Goal: Task Accomplishment & Management: Complete application form

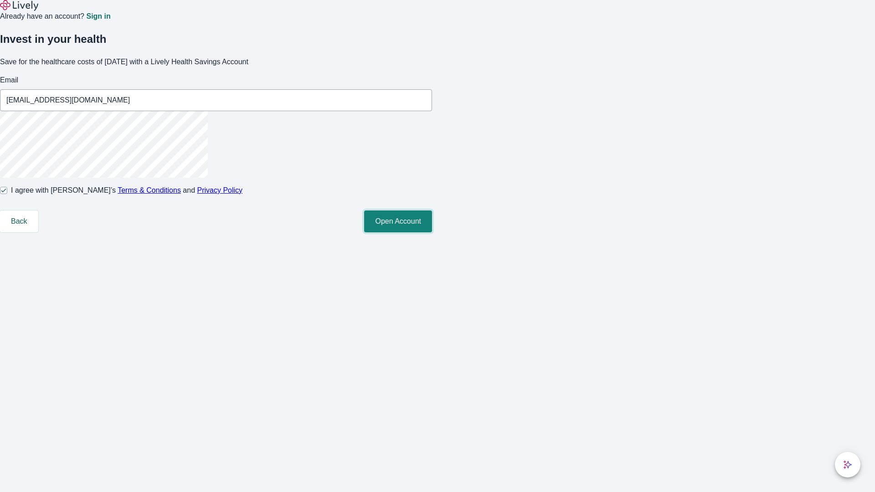
click at [432, 232] on button "Open Account" at bounding box center [398, 222] width 68 height 22
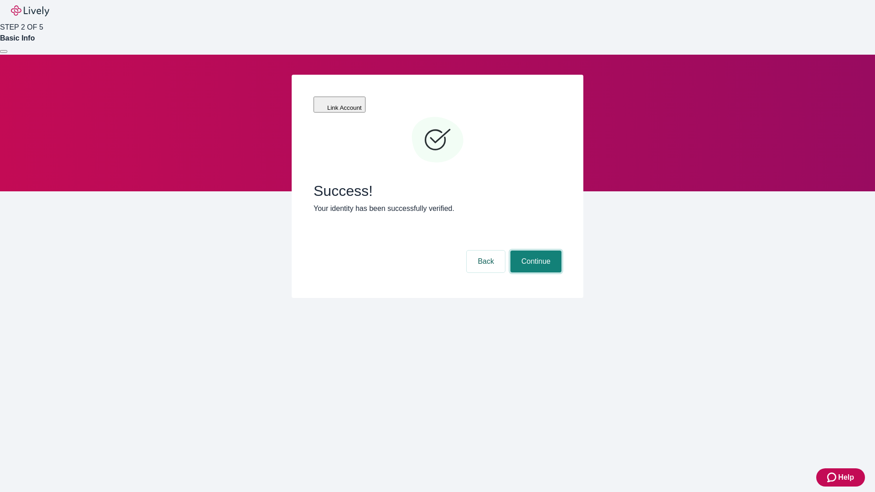
click at [534, 251] on button "Continue" at bounding box center [535, 262] width 51 height 22
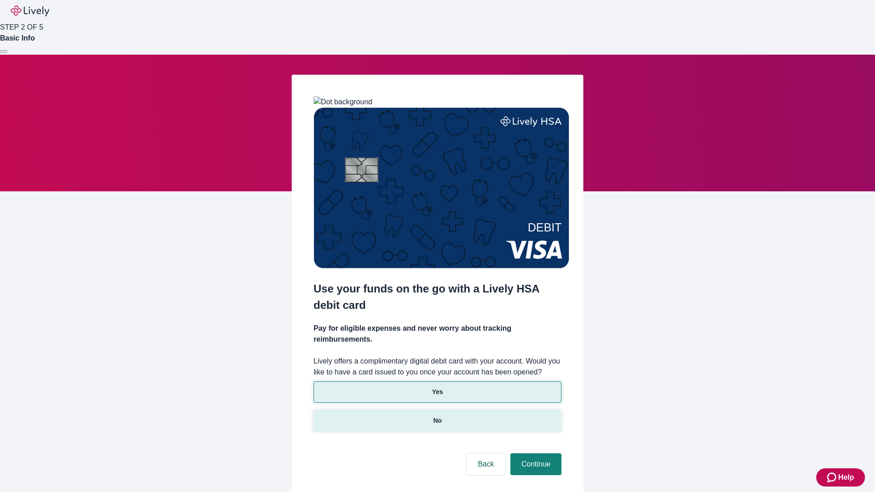
click at [437, 416] on p "No" at bounding box center [437, 421] width 9 height 10
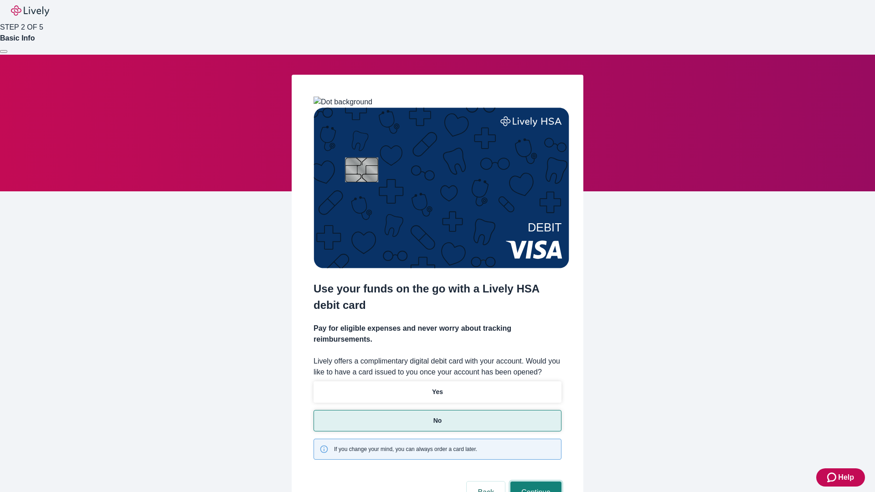
click at [534, 482] on button "Continue" at bounding box center [535, 493] width 51 height 22
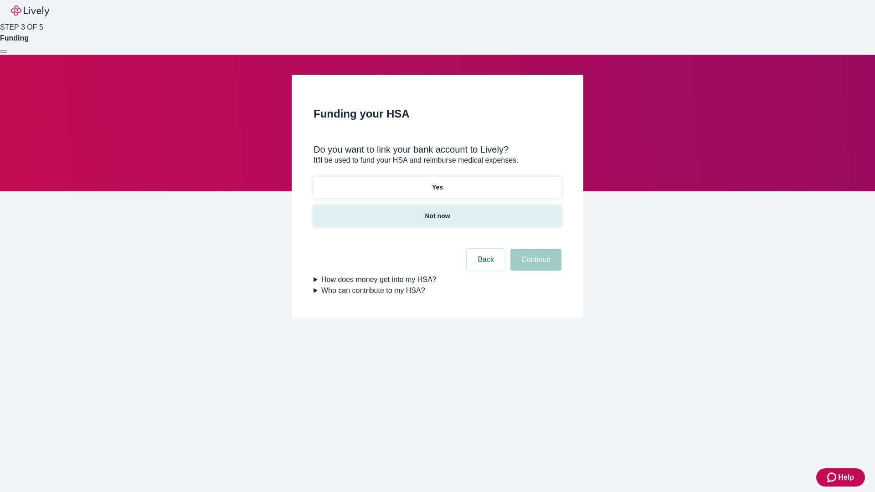
click at [437, 211] on p "Not now" at bounding box center [437, 216] width 25 height 10
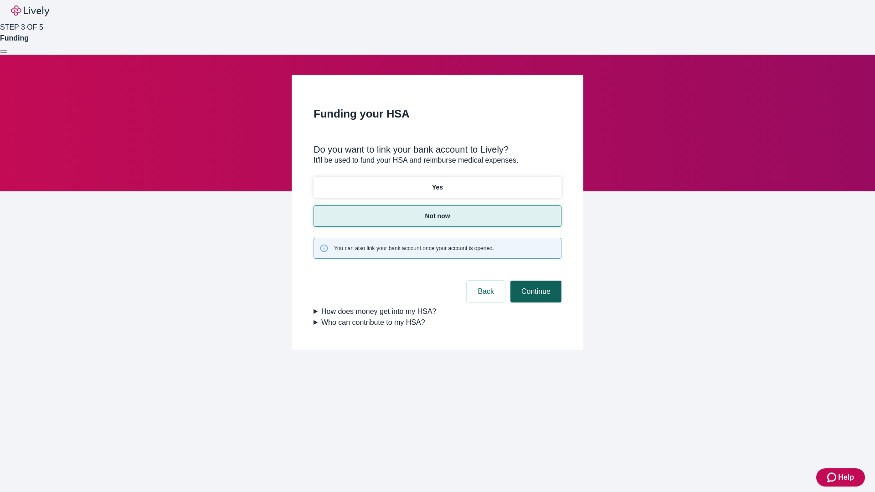
click at [534, 281] on button "Continue" at bounding box center [535, 292] width 51 height 22
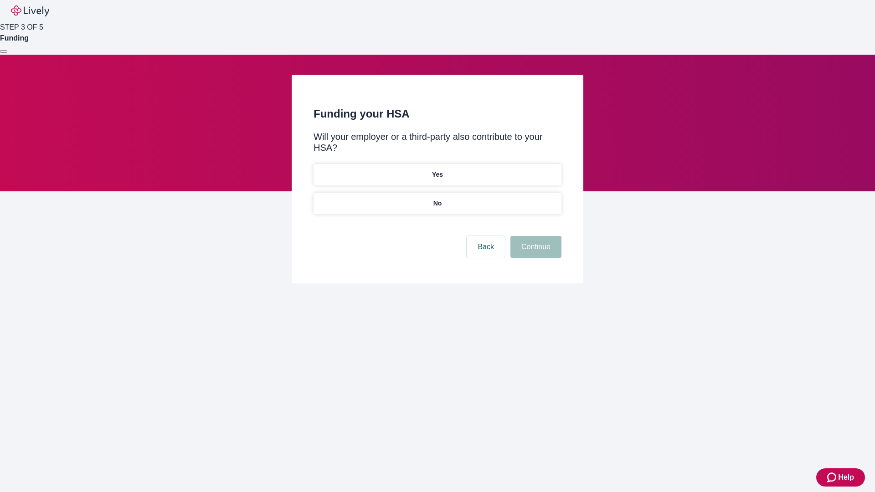
click at [437, 199] on p "No" at bounding box center [437, 204] width 9 height 10
click at [534, 236] on button "Continue" at bounding box center [535, 247] width 51 height 22
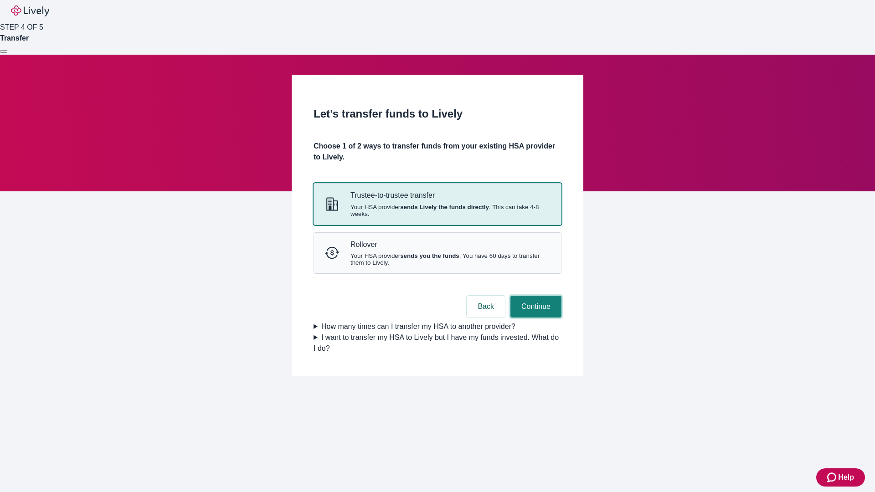
click at [534, 318] on button "Continue" at bounding box center [535, 307] width 51 height 22
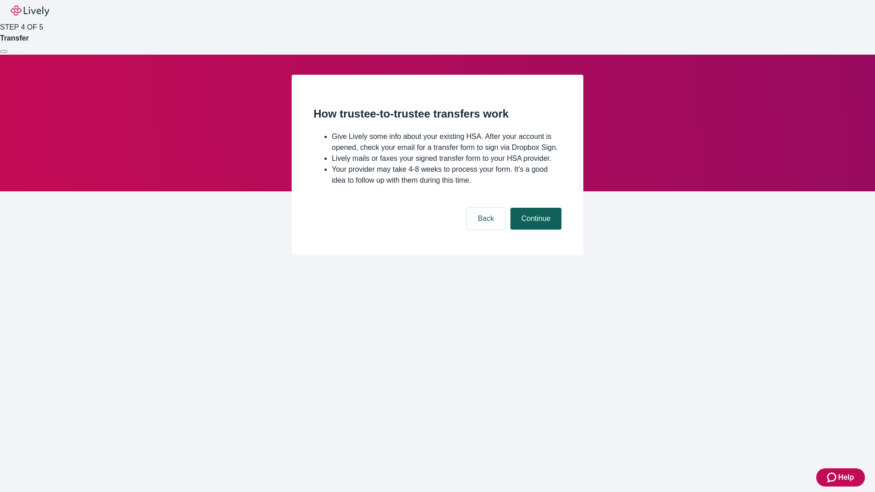
click at [534, 230] on button "Continue" at bounding box center [535, 219] width 51 height 22
